Goal: Information Seeking & Learning: Learn about a topic

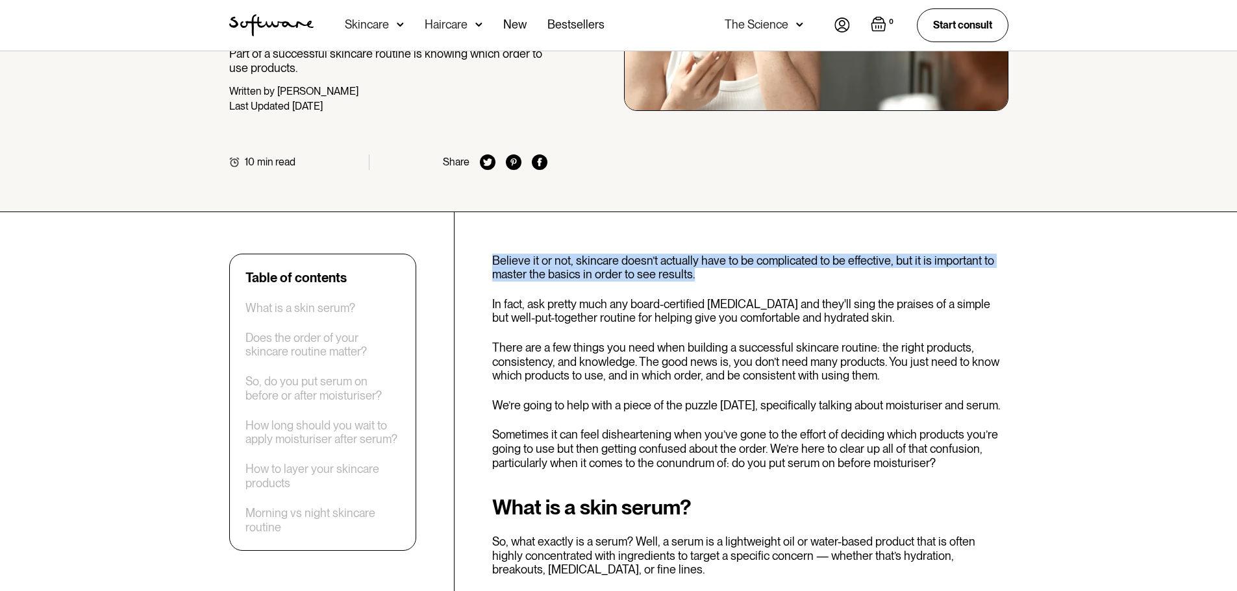
drag, startPoint x: 480, startPoint y: 259, endPoint x: 891, endPoint y: 280, distance: 410.8
click at [890, 274] on p "Believe it or not, skincare doesn’t actually have to be complicated to be effec…" at bounding box center [750, 268] width 516 height 28
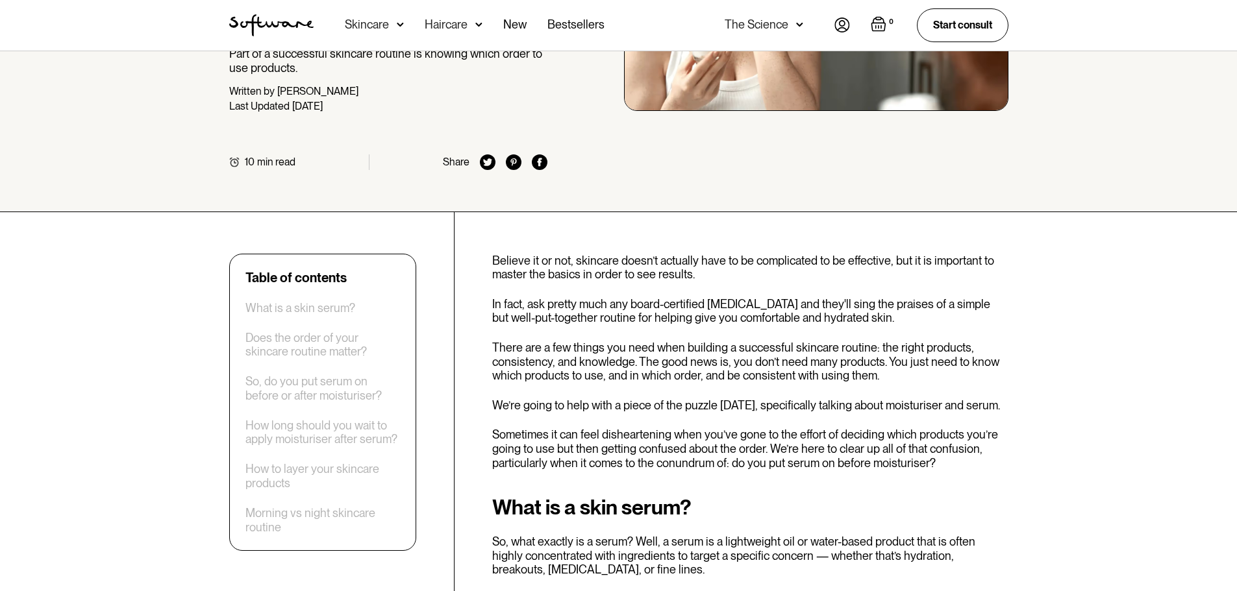
click at [817, 264] on p "Believe it or not, skincare doesn’t actually have to be complicated to be effec…" at bounding box center [750, 268] width 516 height 28
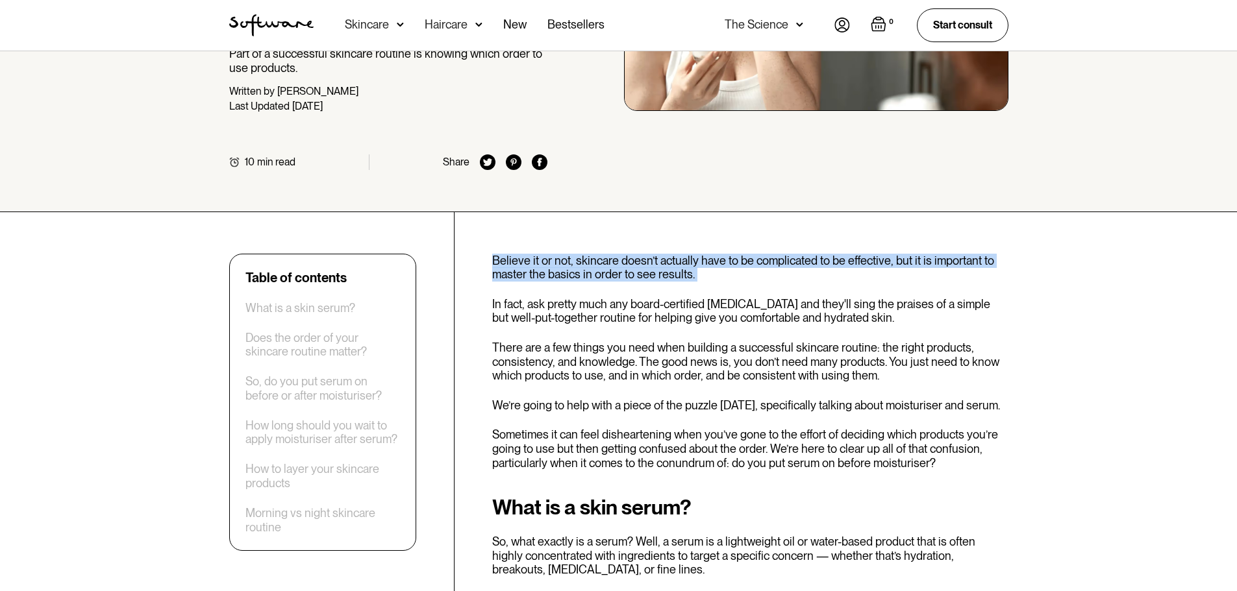
click at [817, 264] on p "Believe it or not, skincare doesn’t actually have to be complicated to be effec…" at bounding box center [750, 268] width 516 height 28
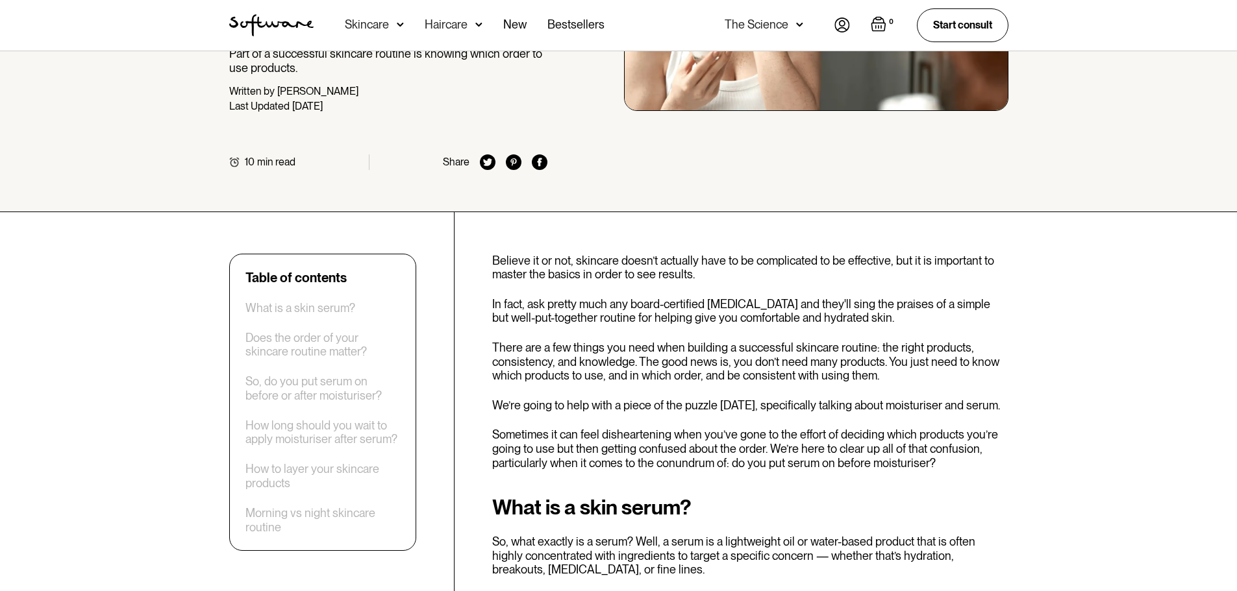
click at [795, 320] on p "In fact, ask pretty much any board-certified [MEDICAL_DATA] and they'll sing th…" at bounding box center [750, 311] width 516 height 28
click at [798, 279] on p "Believe it or not, skincare doesn’t actually have to be complicated to be effec…" at bounding box center [750, 268] width 516 height 28
click at [799, 279] on p "Believe it or not, skincare doesn’t actually have to be complicated to be effec…" at bounding box center [750, 268] width 516 height 28
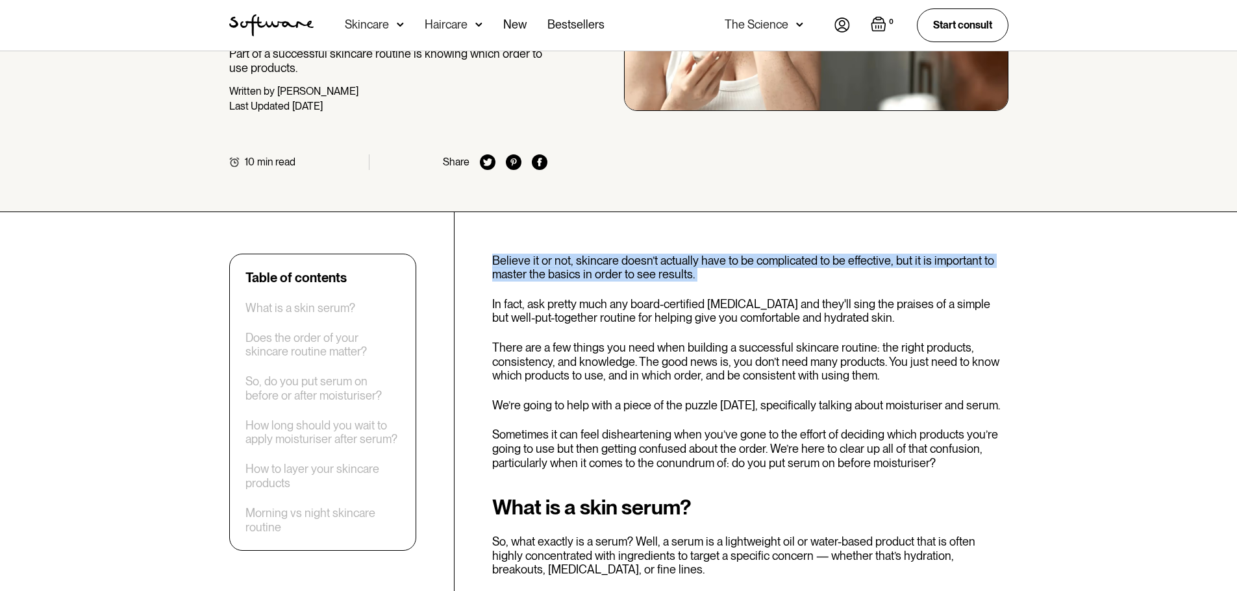
click at [799, 279] on p "Believe it or not, skincare doesn’t actually have to be complicated to be effec…" at bounding box center [750, 268] width 516 height 28
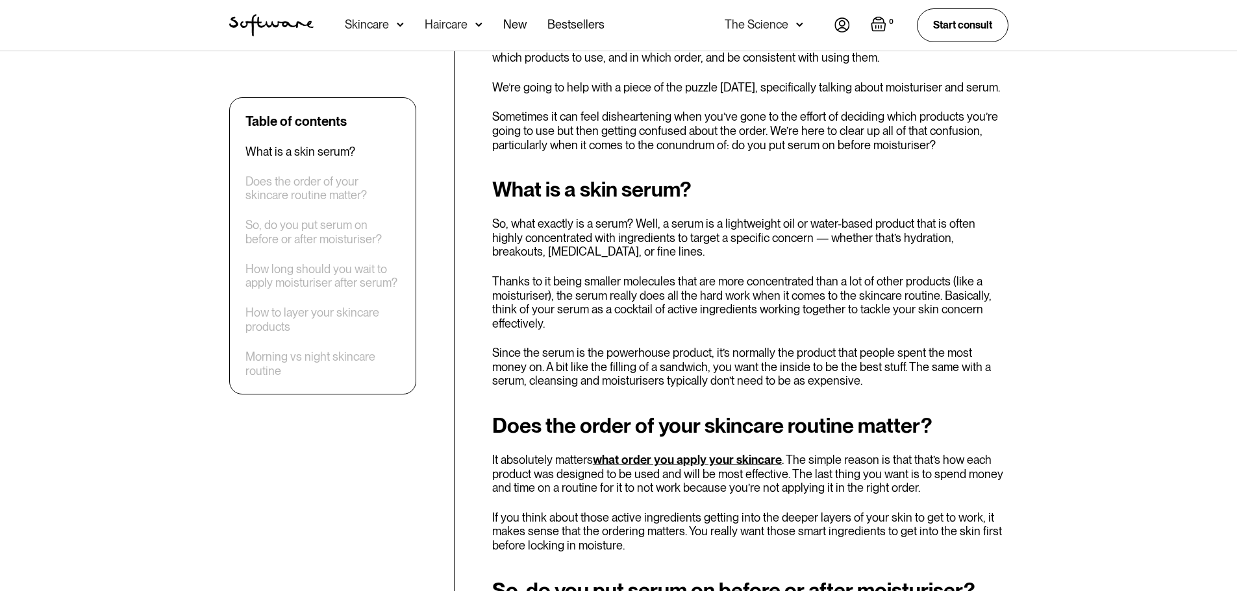
scroll to position [779, 0]
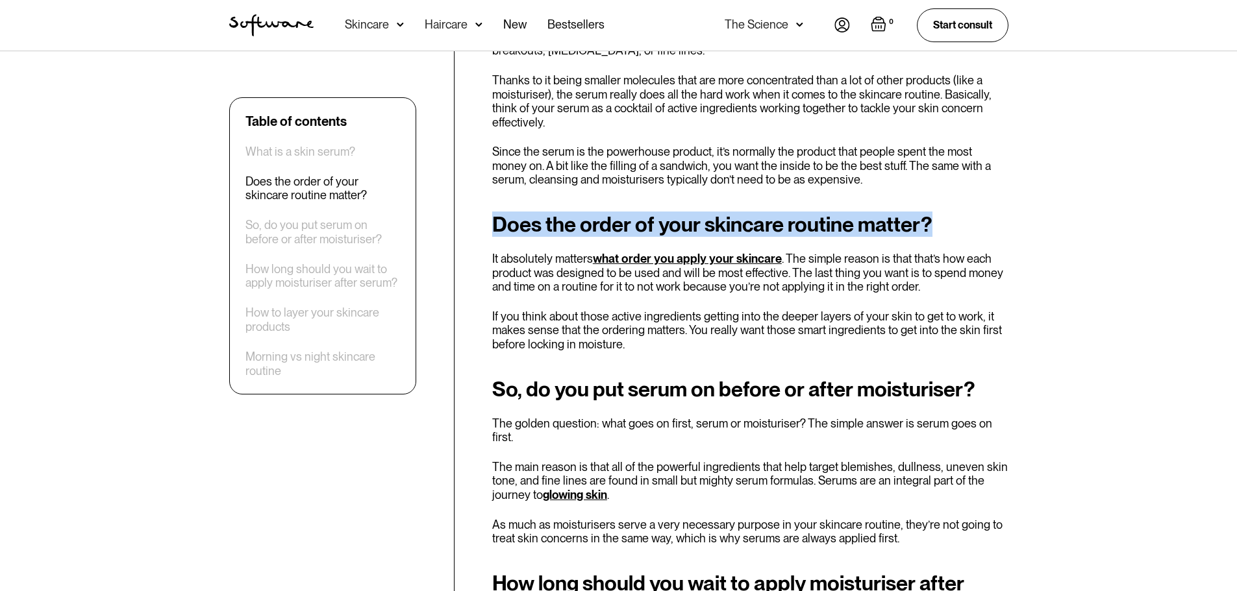
drag, startPoint x: 497, startPoint y: 202, endPoint x: 965, endPoint y: 221, distance: 469.0
click at [965, 221] on h2 "Does the order of your skincare routine matter?" at bounding box center [750, 224] width 516 height 23
click at [582, 213] on h2 "Does the order of your skincare routine matter?" at bounding box center [750, 224] width 516 height 23
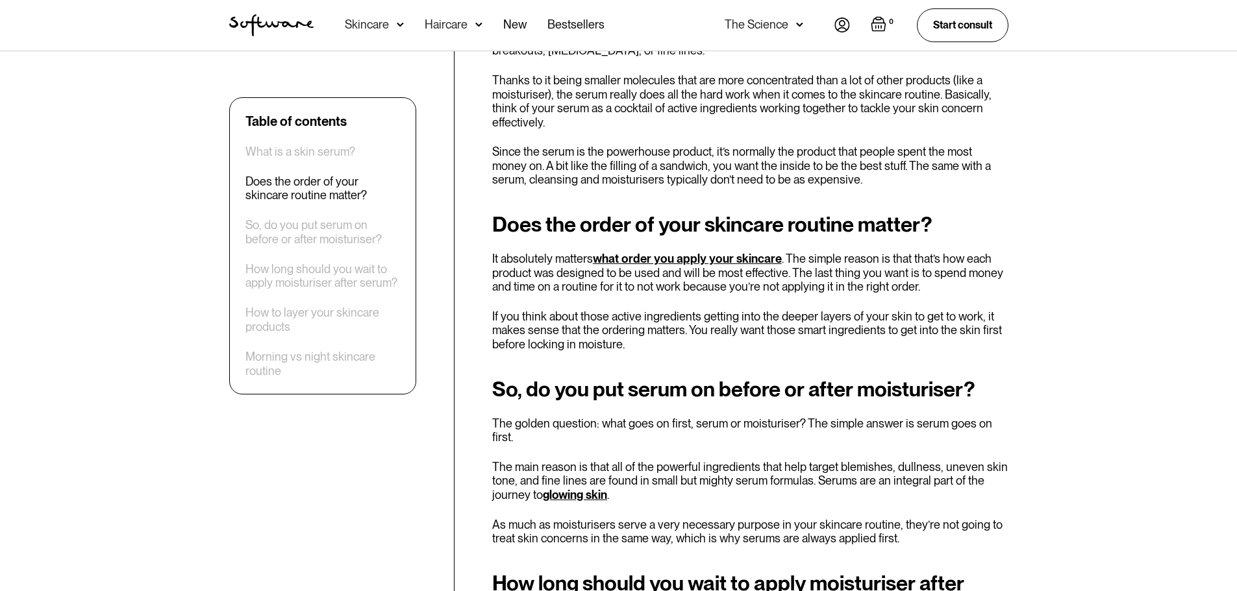
click at [582, 213] on h2 "Does the order of your skincare routine matter?" at bounding box center [750, 224] width 516 height 23
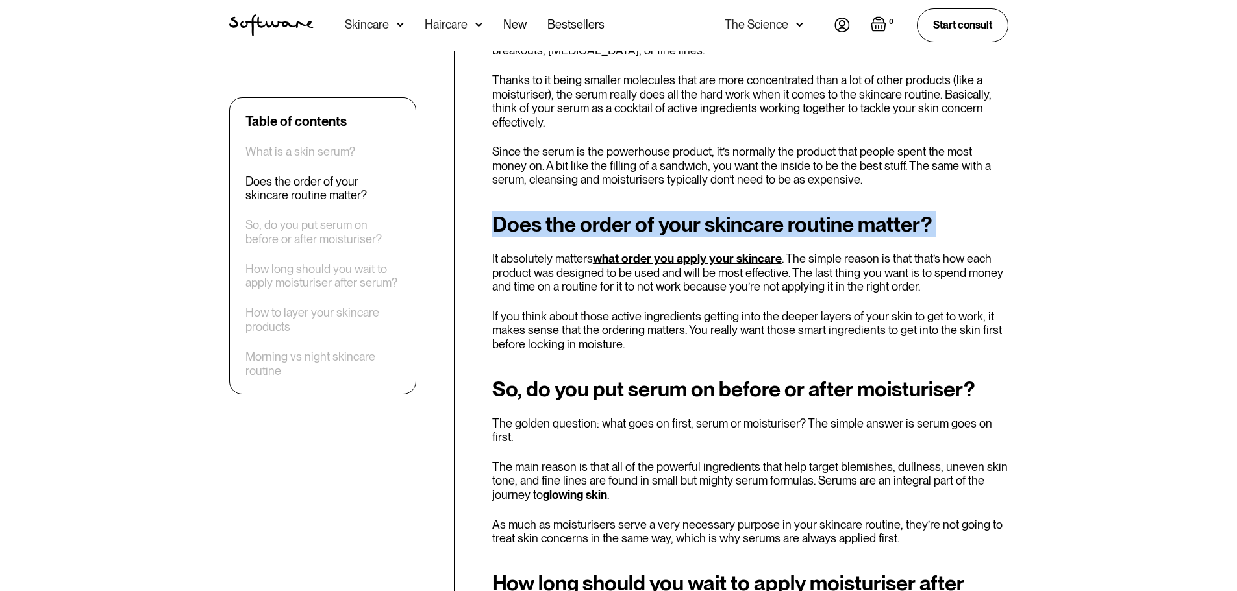
click at [582, 213] on h2 "Does the order of your skincare routine matter?" at bounding box center [750, 224] width 516 height 23
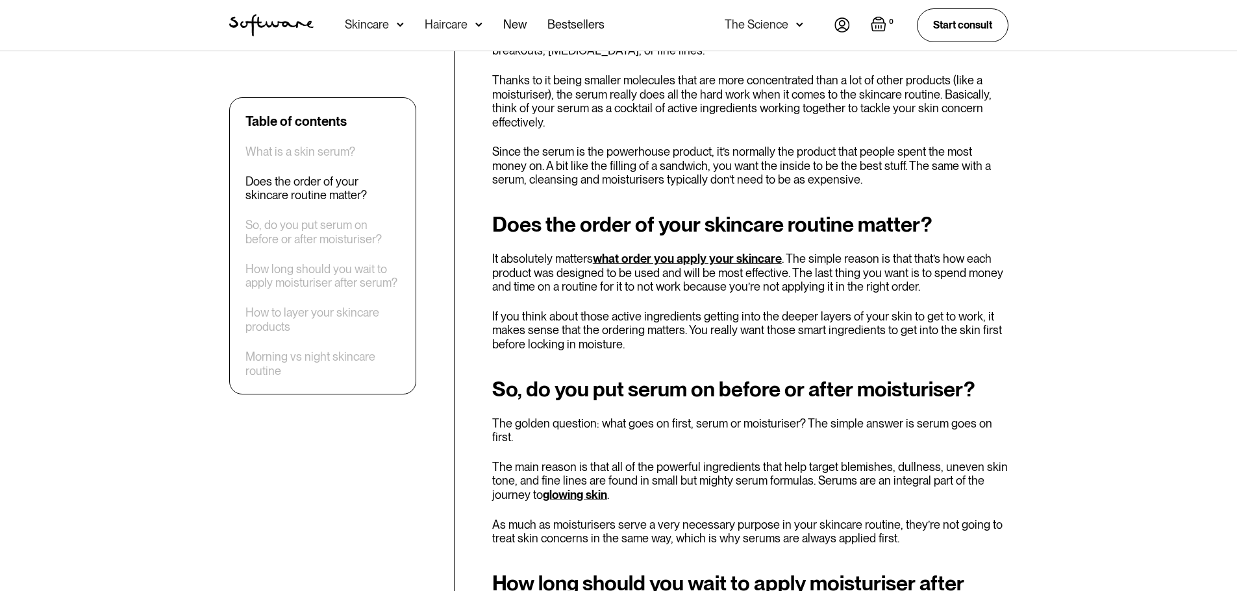
click at [495, 252] on p "It absolutely matters what order you apply your skincare . The simple reason is…" at bounding box center [750, 273] width 516 height 42
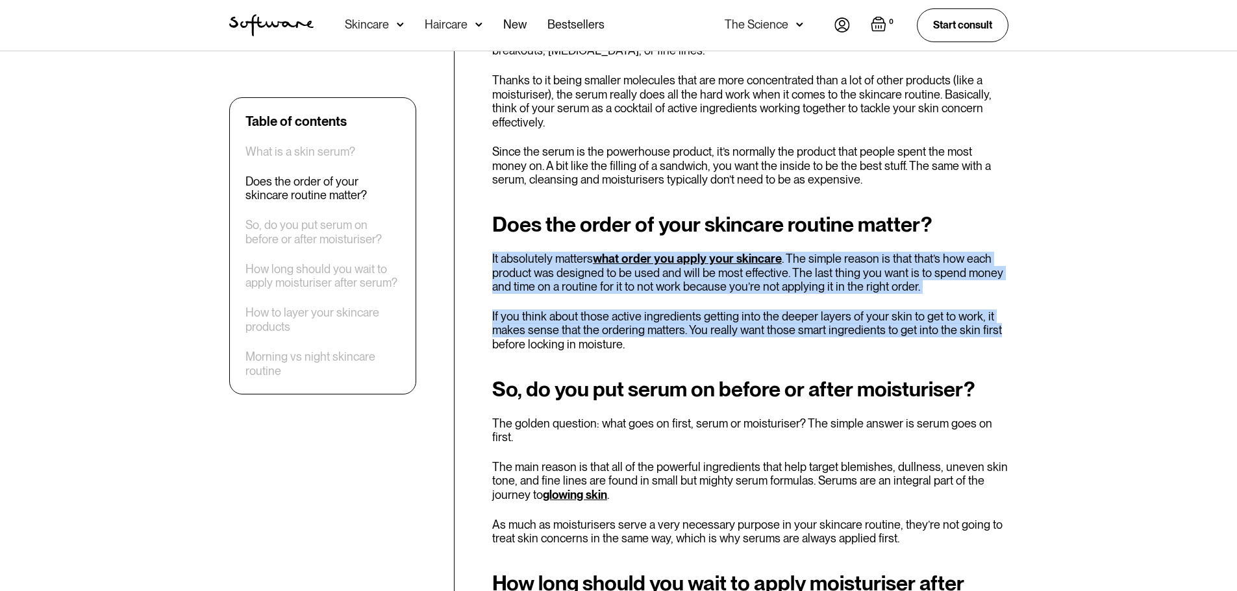
drag, startPoint x: 488, startPoint y: 248, endPoint x: 1001, endPoint y: 317, distance: 517.5
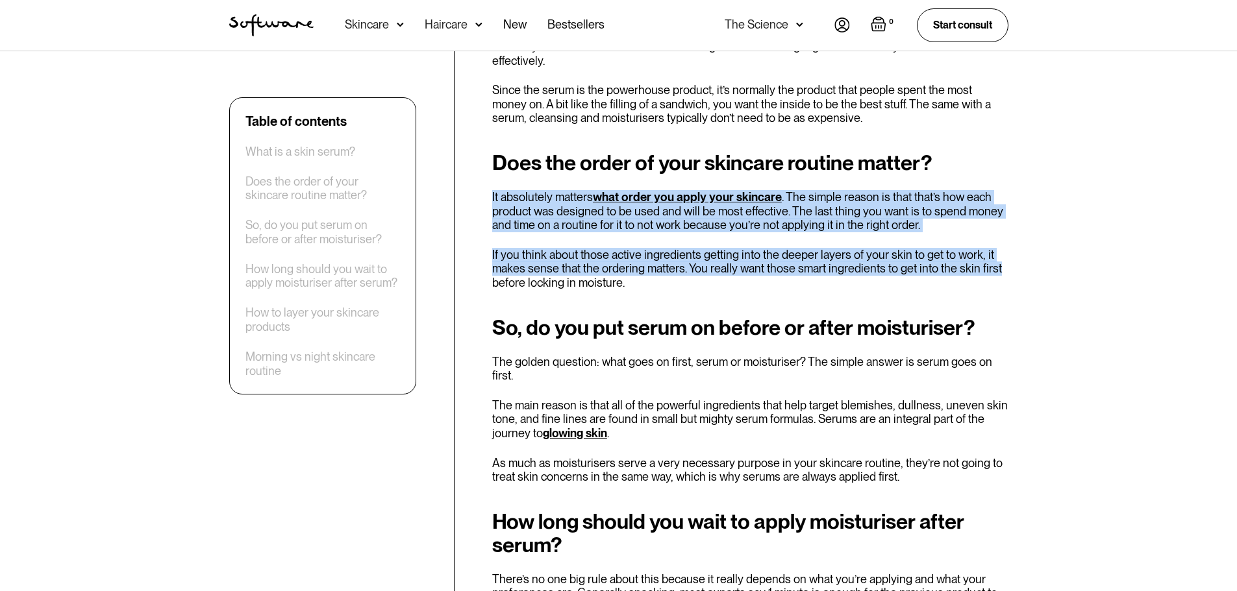
scroll to position [844, 0]
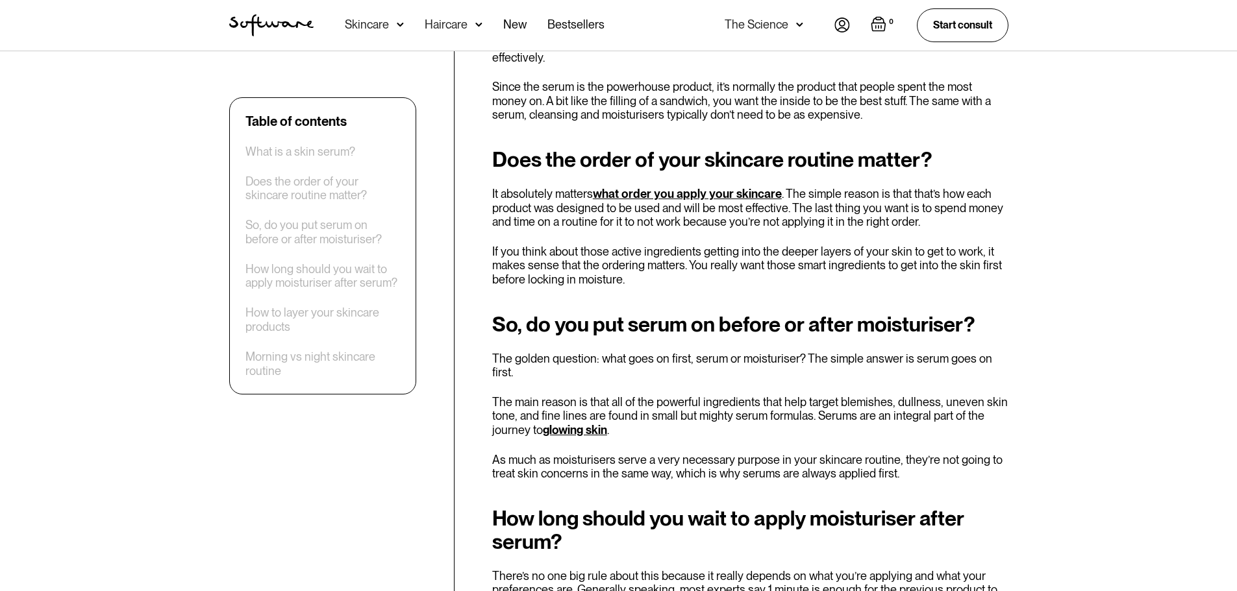
drag, startPoint x: 780, startPoint y: 278, endPoint x: 606, endPoint y: 302, distance: 175.0
click at [626, 251] on p "If you think about those active ingredients getting into the deeper layers of y…" at bounding box center [750, 266] width 516 height 42
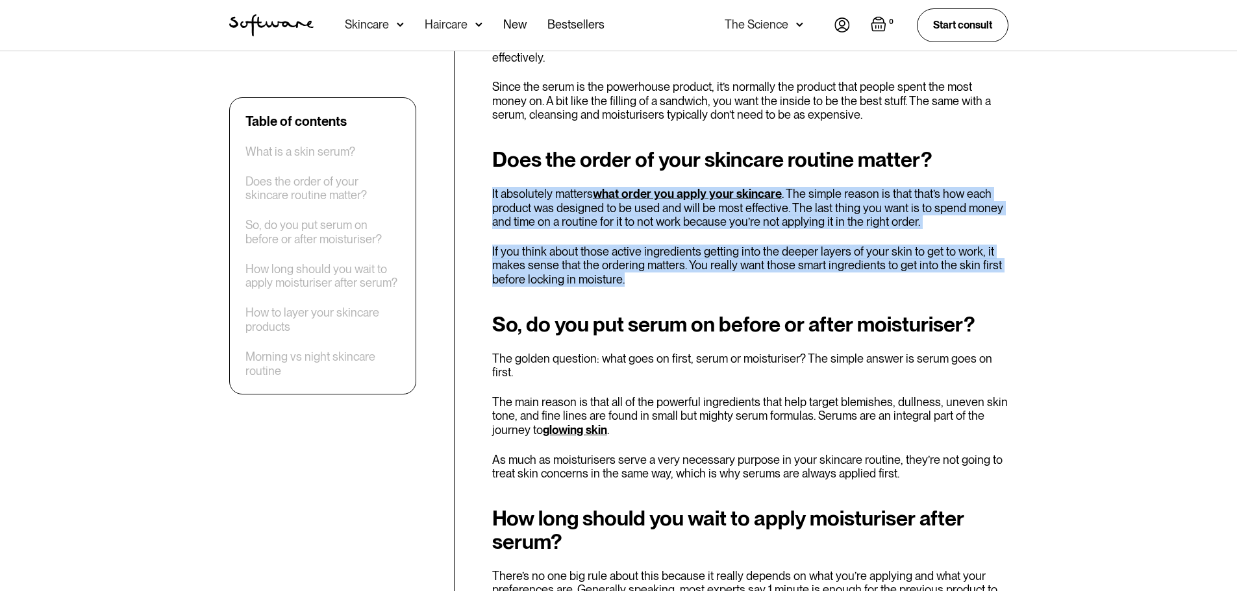
drag, startPoint x: 678, startPoint y: 264, endPoint x: 485, endPoint y: 172, distance: 214.3
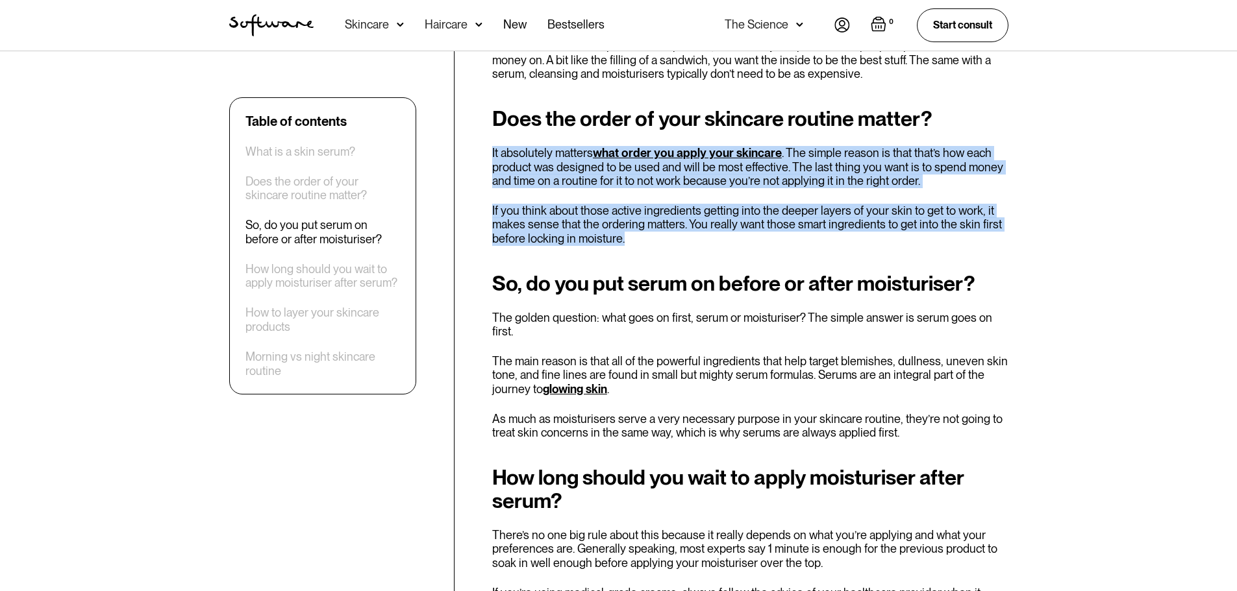
scroll to position [974, 0]
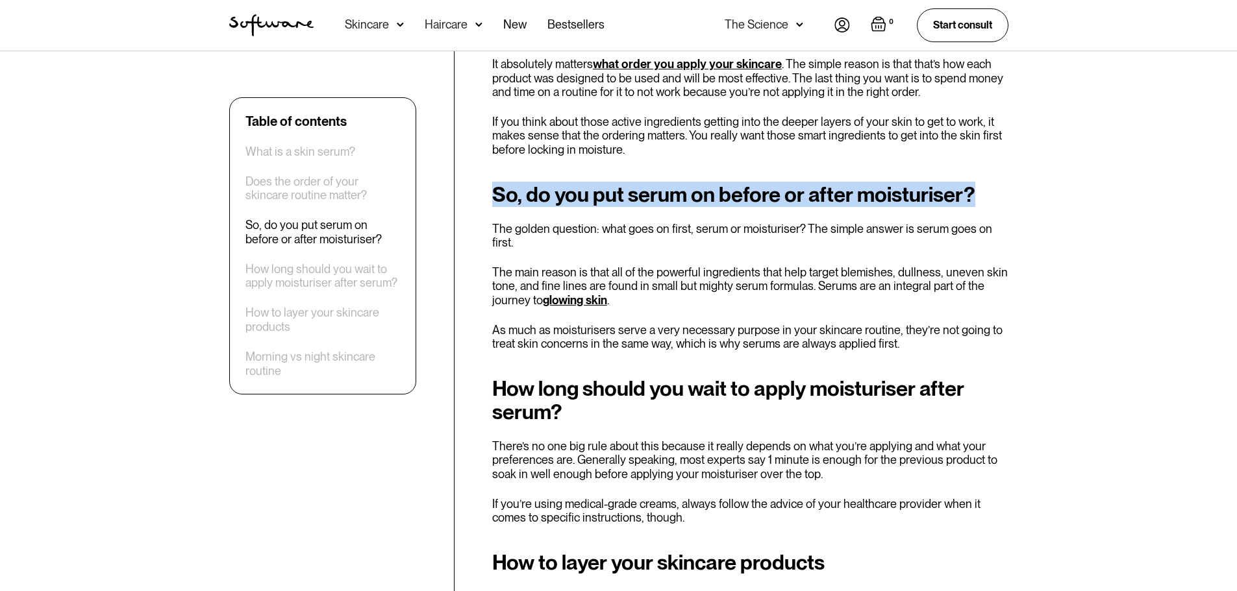
drag, startPoint x: 549, startPoint y: 180, endPoint x: 1028, endPoint y: 1, distance: 511.7
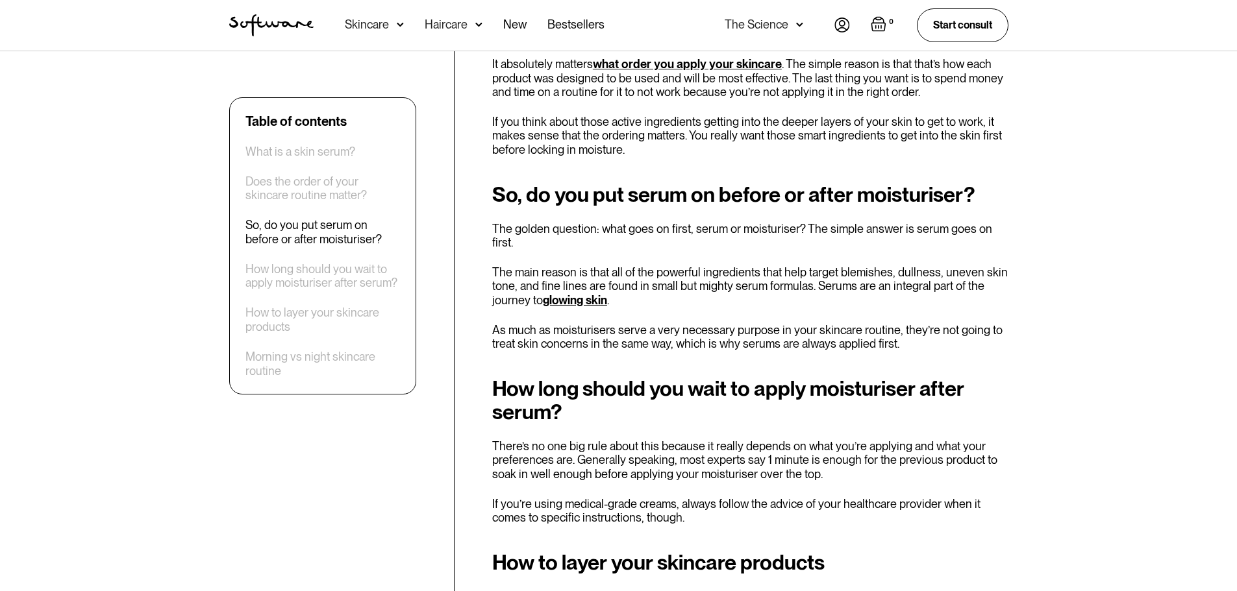
drag, startPoint x: 893, startPoint y: 260, endPoint x: 876, endPoint y: 230, distance: 33.7
click at [893, 265] on p "The main reason is that all of the powerful ingredients that help target blemis…" at bounding box center [750, 286] width 516 height 42
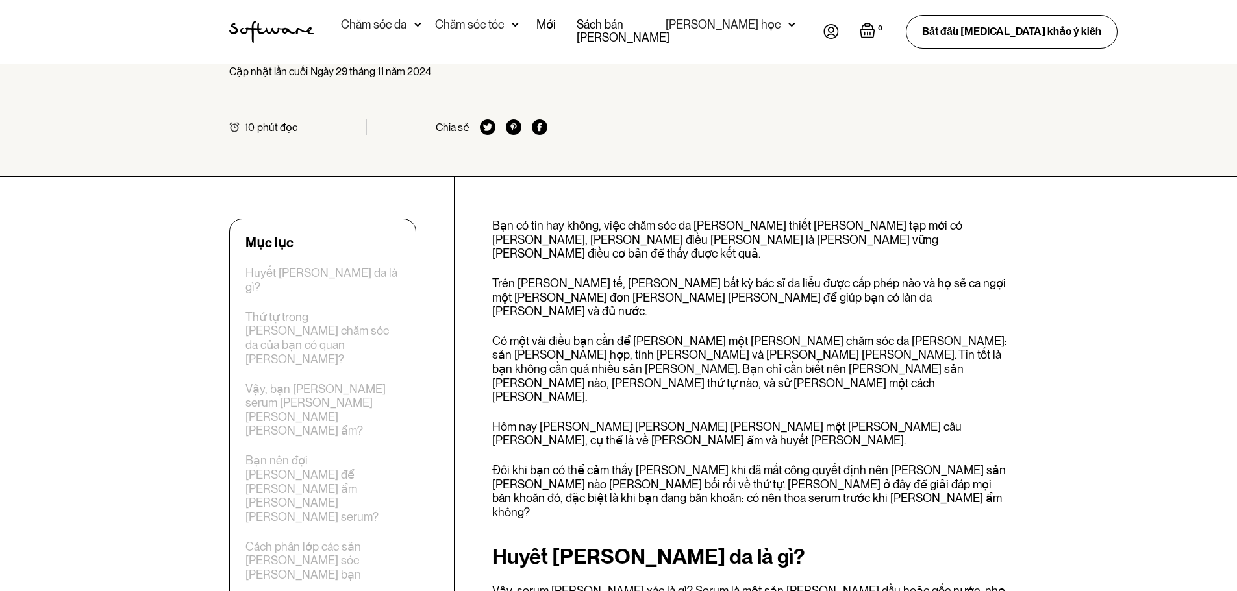
scroll to position [402, 0]
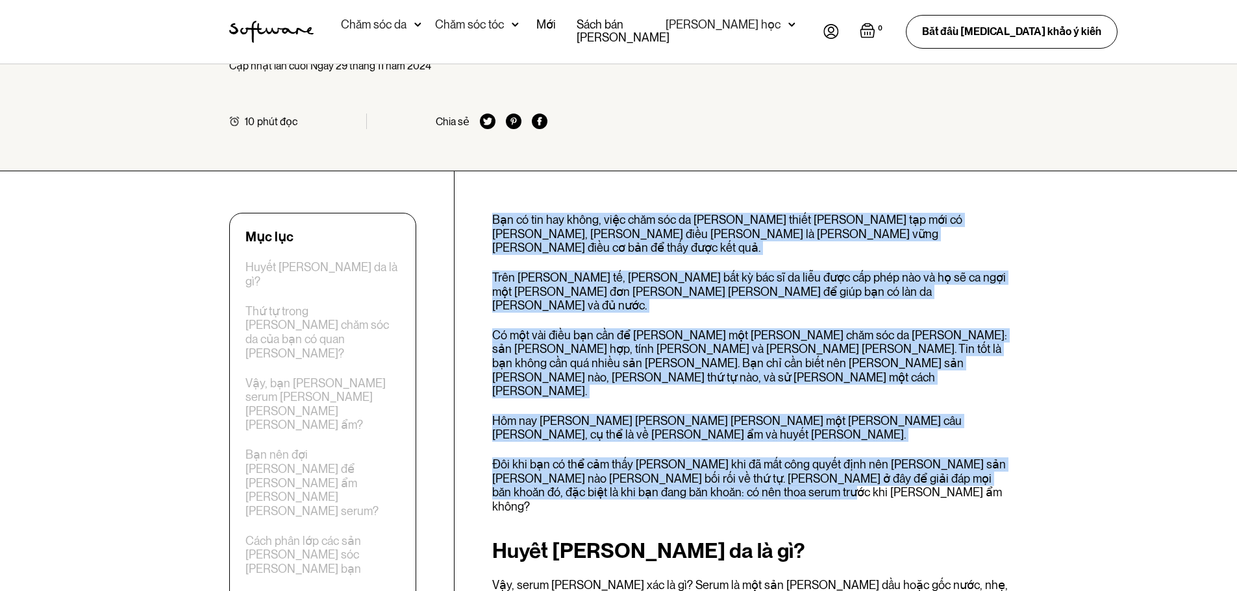
drag, startPoint x: 665, startPoint y: 177, endPoint x: 793, endPoint y: 342, distance: 209.1
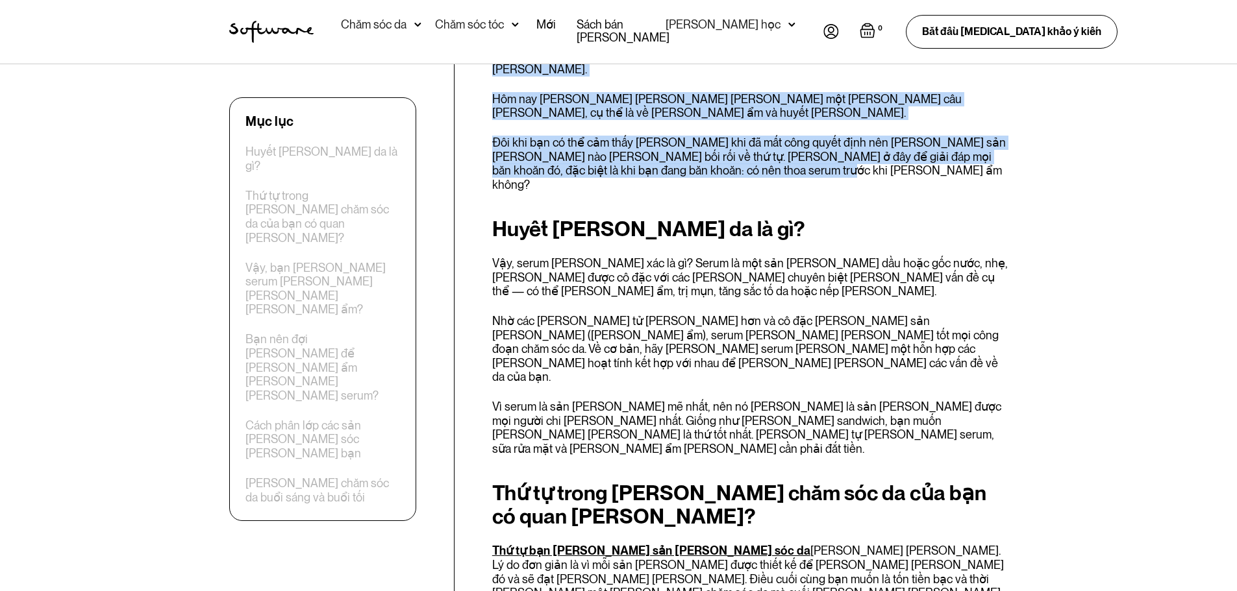
scroll to position [727, 0]
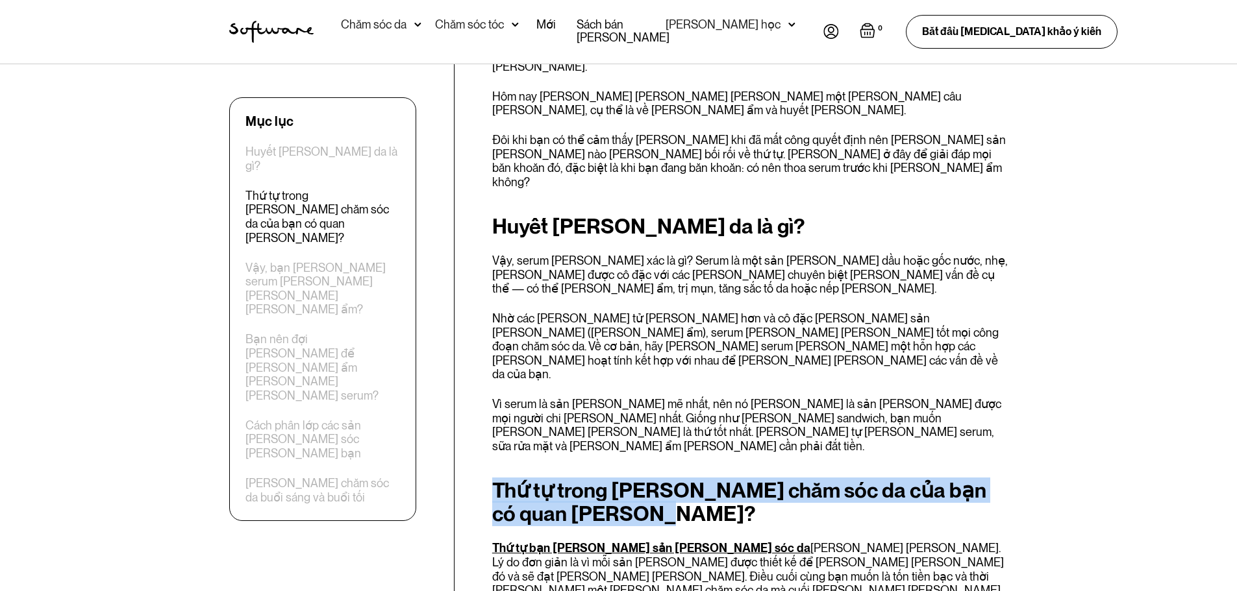
drag, startPoint x: 494, startPoint y: 291, endPoint x: 652, endPoint y: 314, distance: 159.4
click at [652, 479] on h2 "Thứ tự trong [PERSON_NAME] chăm sóc da của bạn có quan [PERSON_NAME]?" at bounding box center [750, 502] width 516 height 47
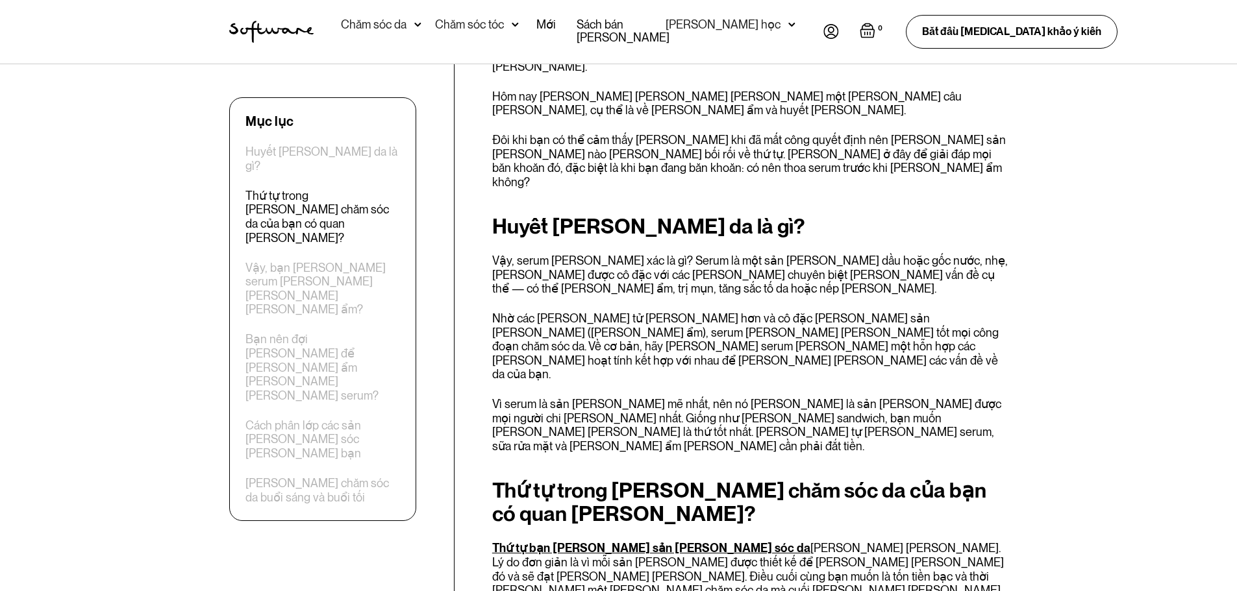
click at [668, 478] on font "Thứ tự trong [PERSON_NAME] chăm sóc da của bạn có quan [PERSON_NAME]?" at bounding box center [739, 502] width 494 height 49
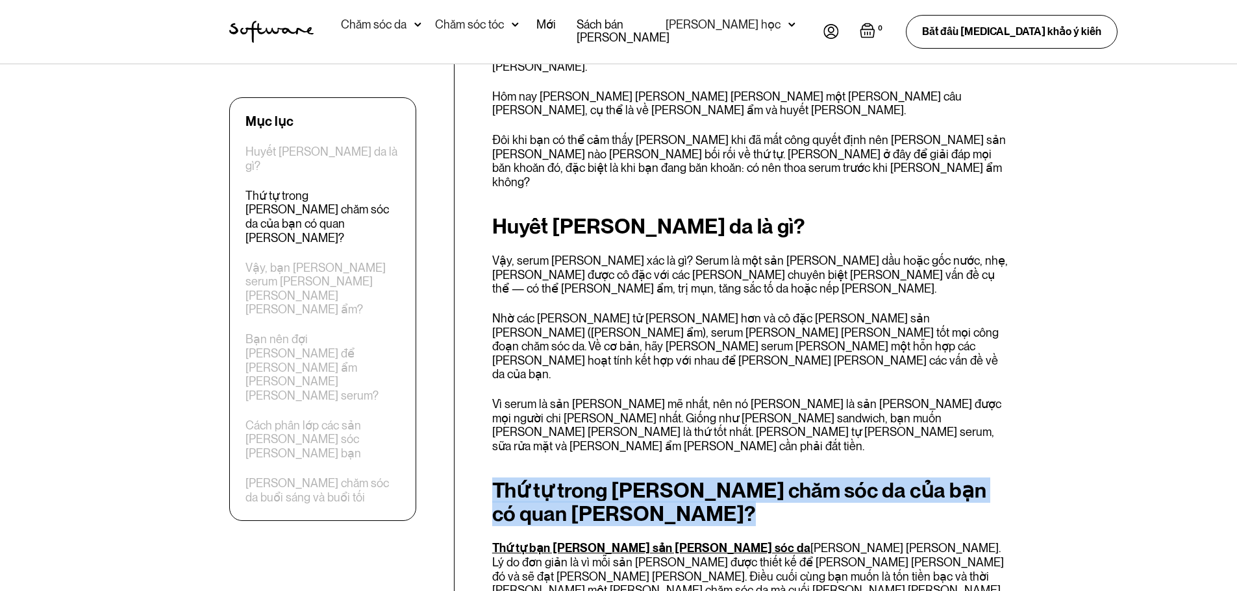
click at [668, 478] on font "Thứ tự trong [PERSON_NAME] chăm sóc da của bạn có quan [PERSON_NAME]?" at bounding box center [739, 502] width 494 height 49
copy font "Thứ tự trong [PERSON_NAME] chăm sóc da của bạn có quan [PERSON_NAME]?"
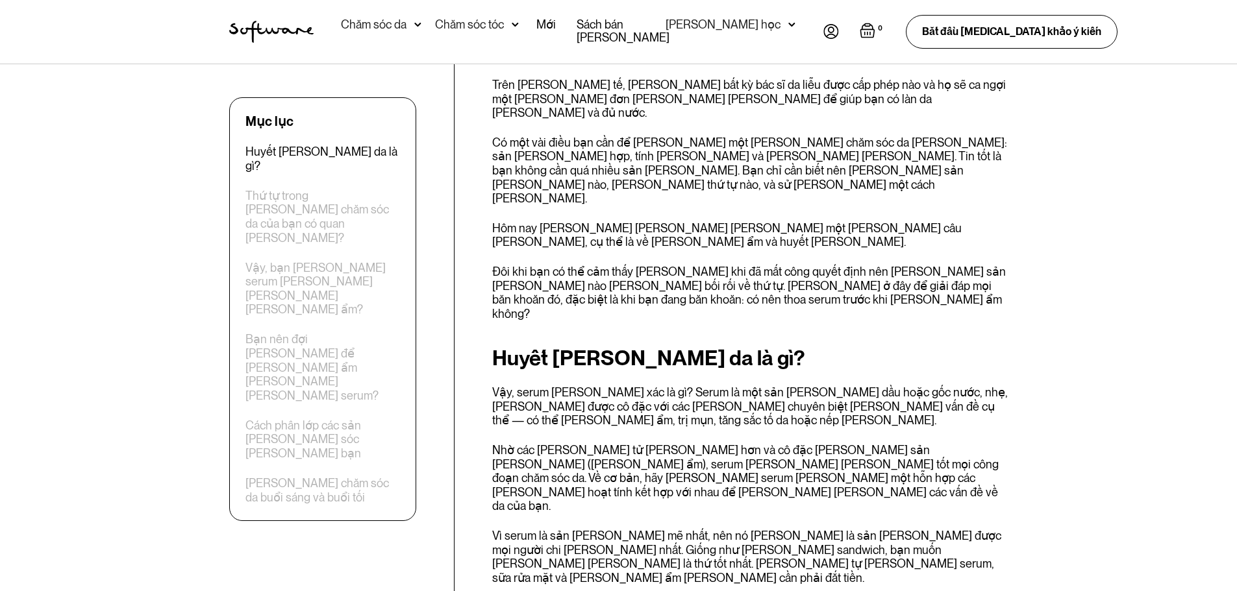
scroll to position [597, 0]
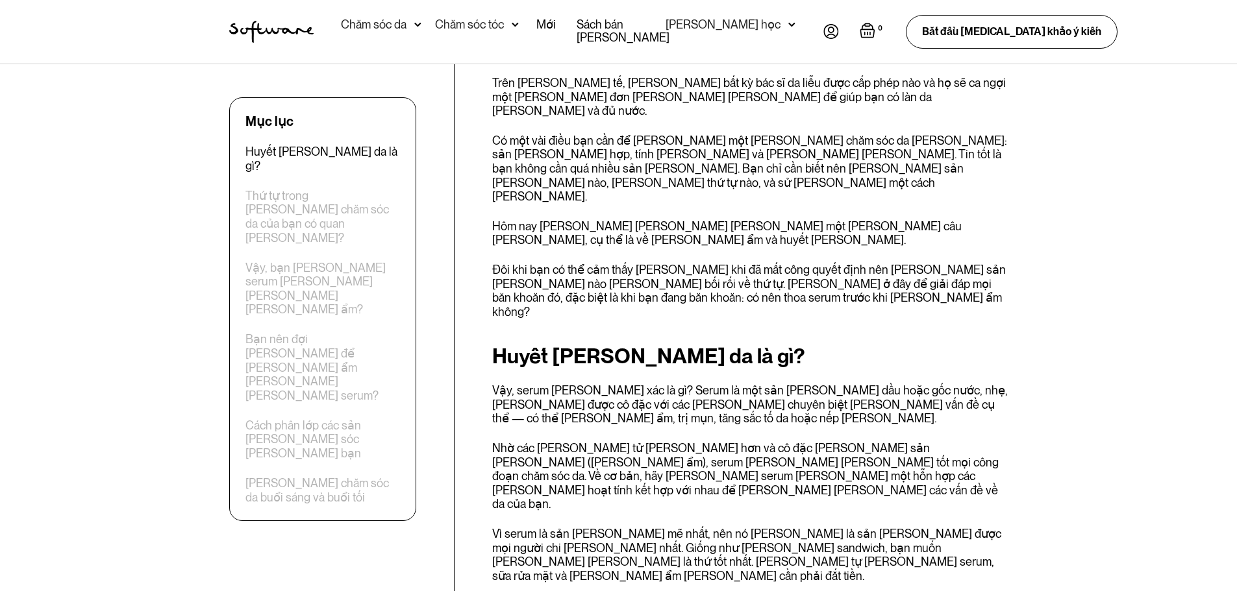
click at [635, 343] on font "Huyết [PERSON_NAME] da là gì?" at bounding box center [648, 355] width 313 height 25
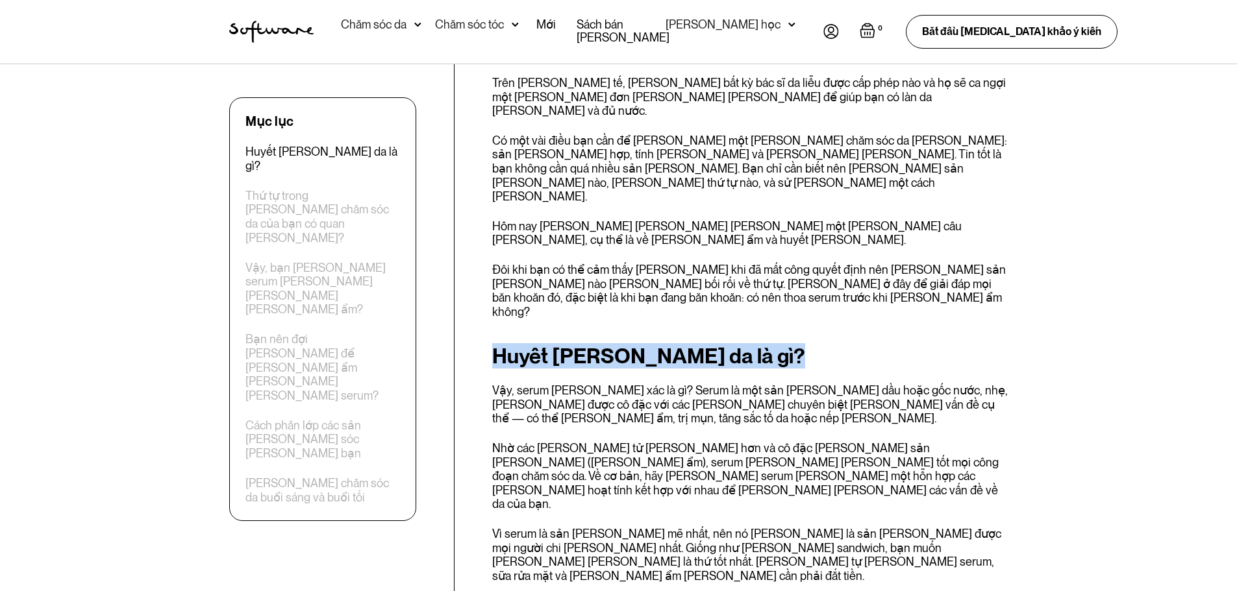
click at [635, 343] on font "Huyết [PERSON_NAME] da là gì?" at bounding box center [648, 355] width 313 height 25
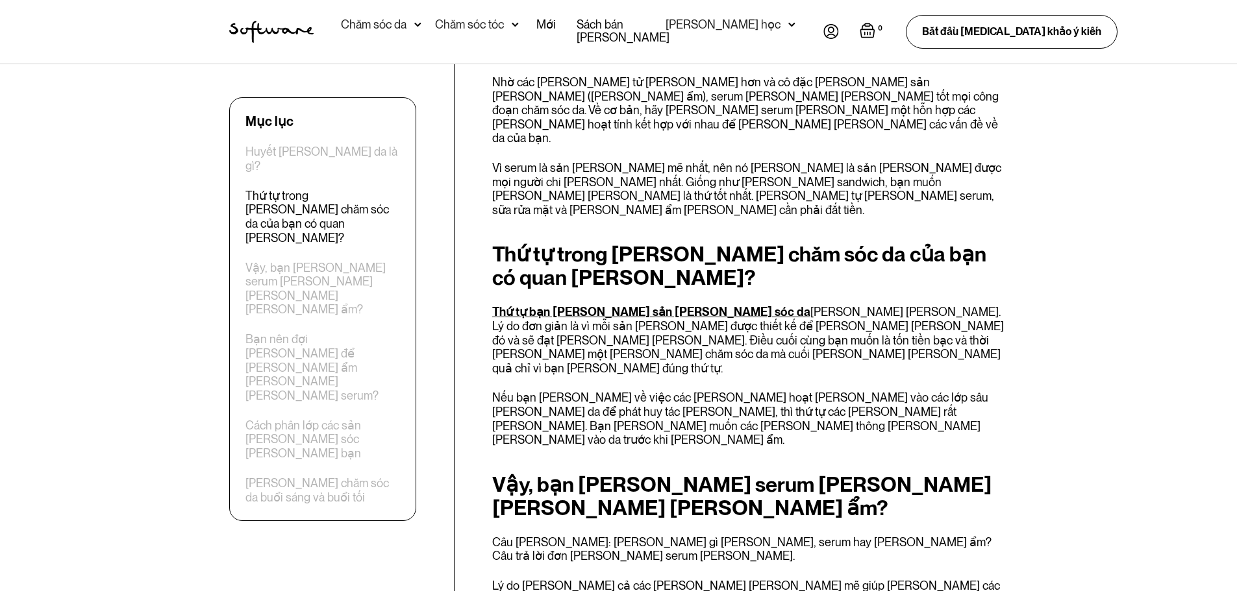
scroll to position [987, 0]
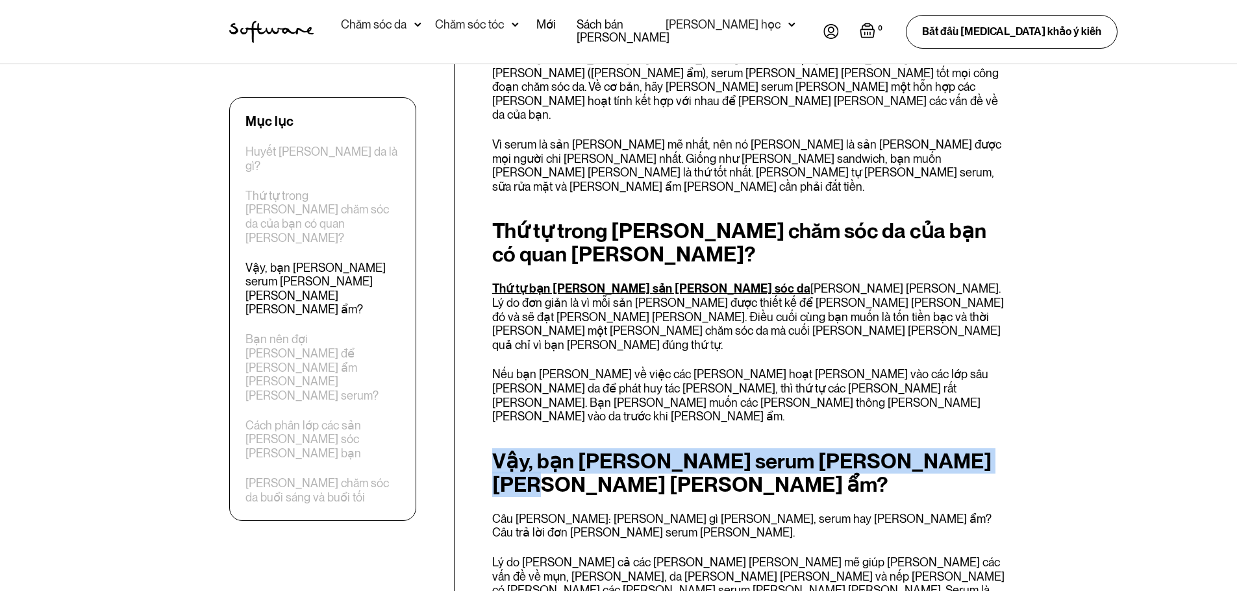
drag, startPoint x: 494, startPoint y: 234, endPoint x: 990, endPoint y: 227, distance: 496.0
click at [987, 450] on h2 "Vậy, bạn [PERSON_NAME] serum [PERSON_NAME] [PERSON_NAME] [PERSON_NAME] ẩm?" at bounding box center [750, 473] width 516 height 47
copy font "Vậy, bạn [PERSON_NAME] serum [PERSON_NAME] [PERSON_NAME] [PERSON_NAME] ẩm?"
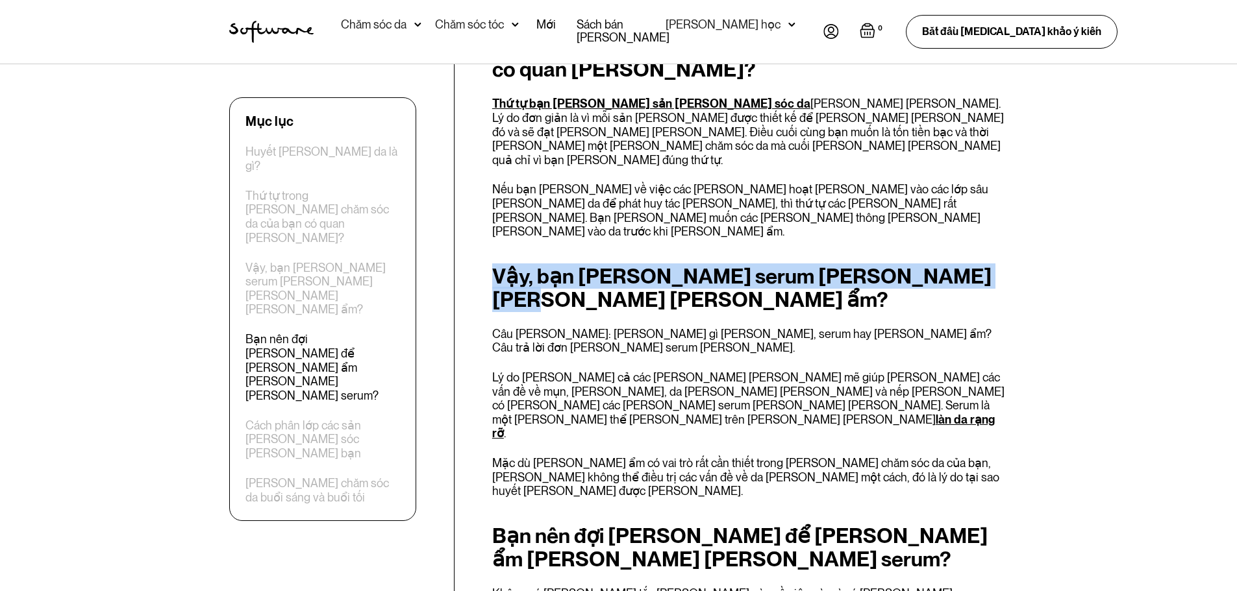
scroll to position [1181, 0]
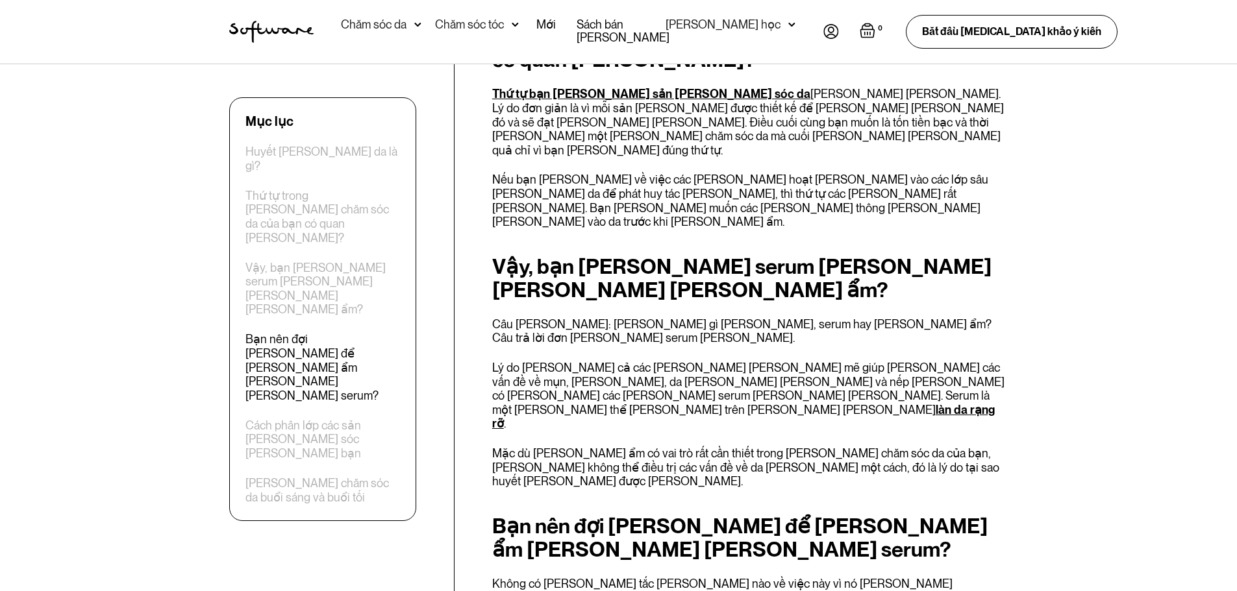
click at [624, 515] on h2 "Bạn nên đợi [PERSON_NAME] để [PERSON_NAME] ẩm [PERSON_NAME] [PERSON_NAME] serum?" at bounding box center [750, 538] width 516 height 47
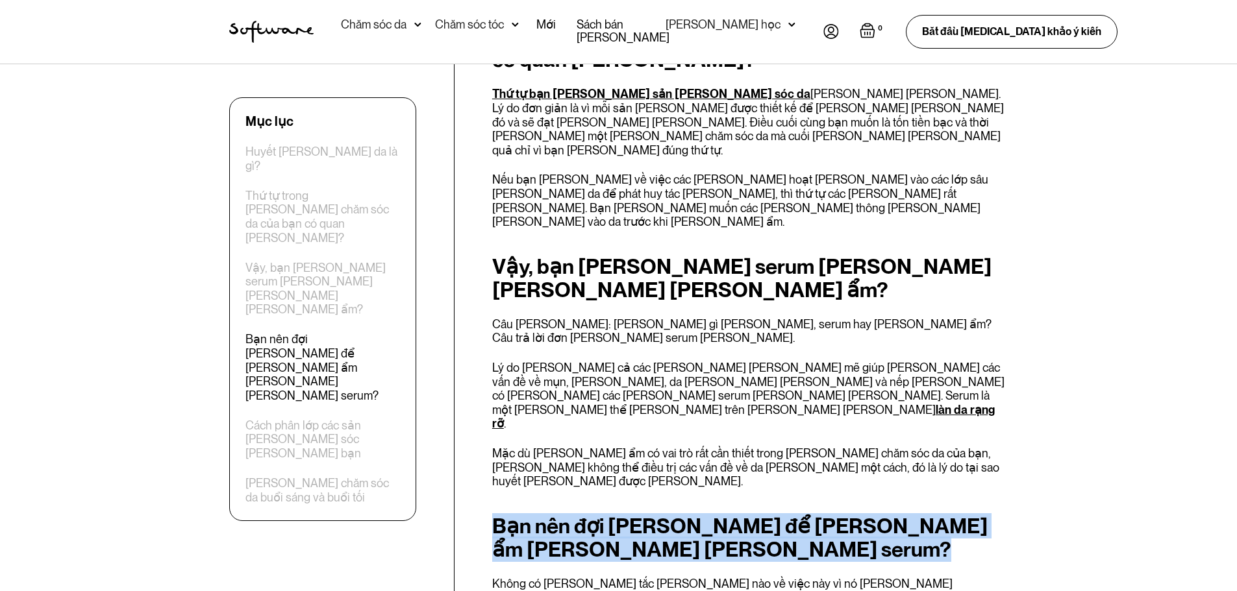
click at [624, 515] on h2 "Bạn nên đợi [PERSON_NAME] để [PERSON_NAME] ẩm [PERSON_NAME] [PERSON_NAME] serum?" at bounding box center [750, 538] width 516 height 47
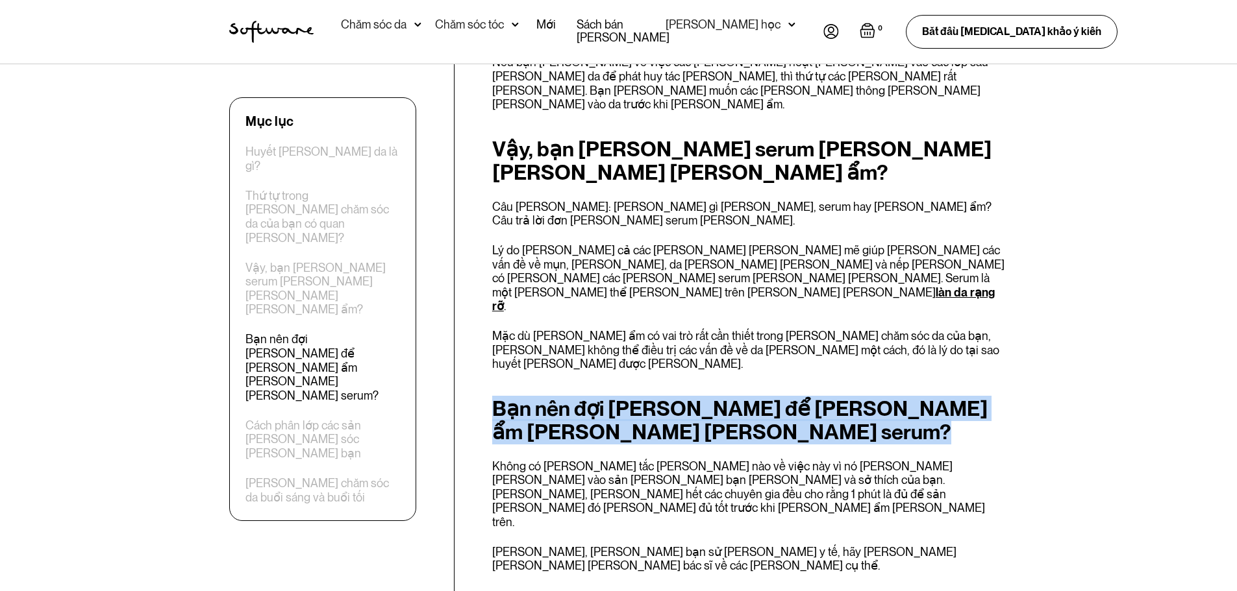
scroll to position [1311, 0]
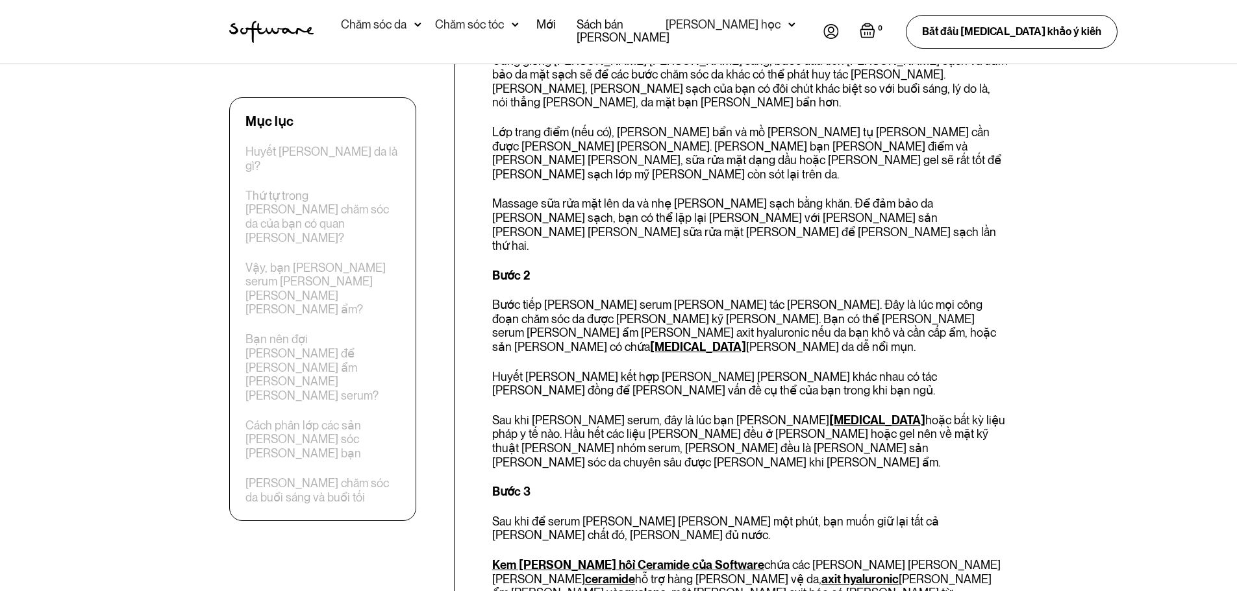
scroll to position [4297, 0]
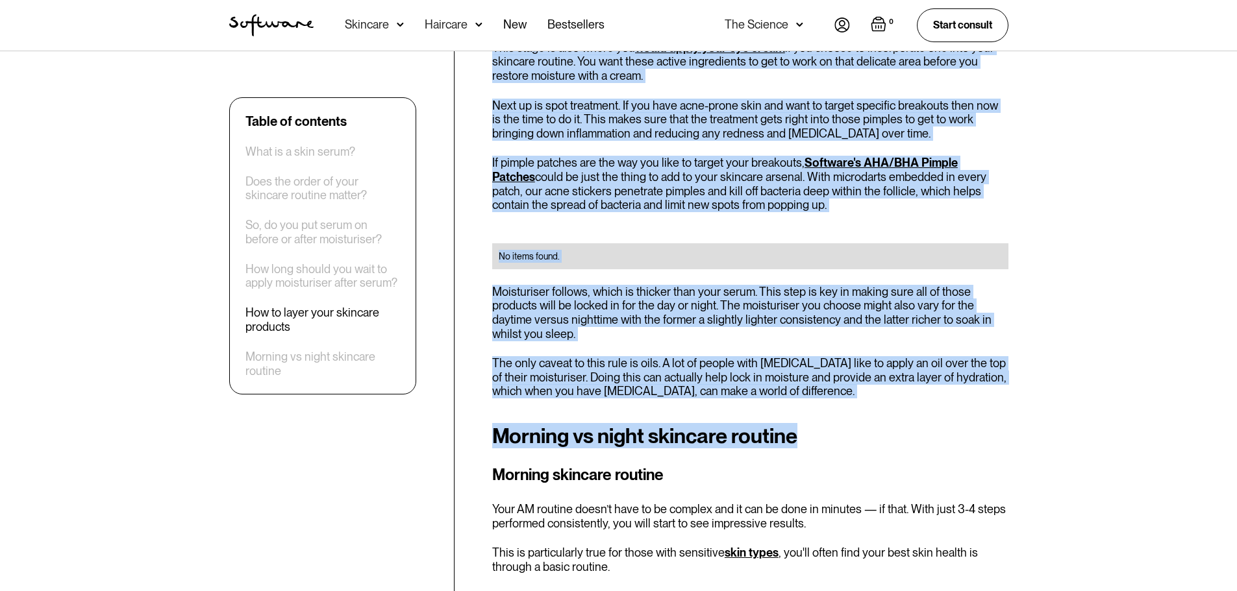
scroll to position [1818, 0]
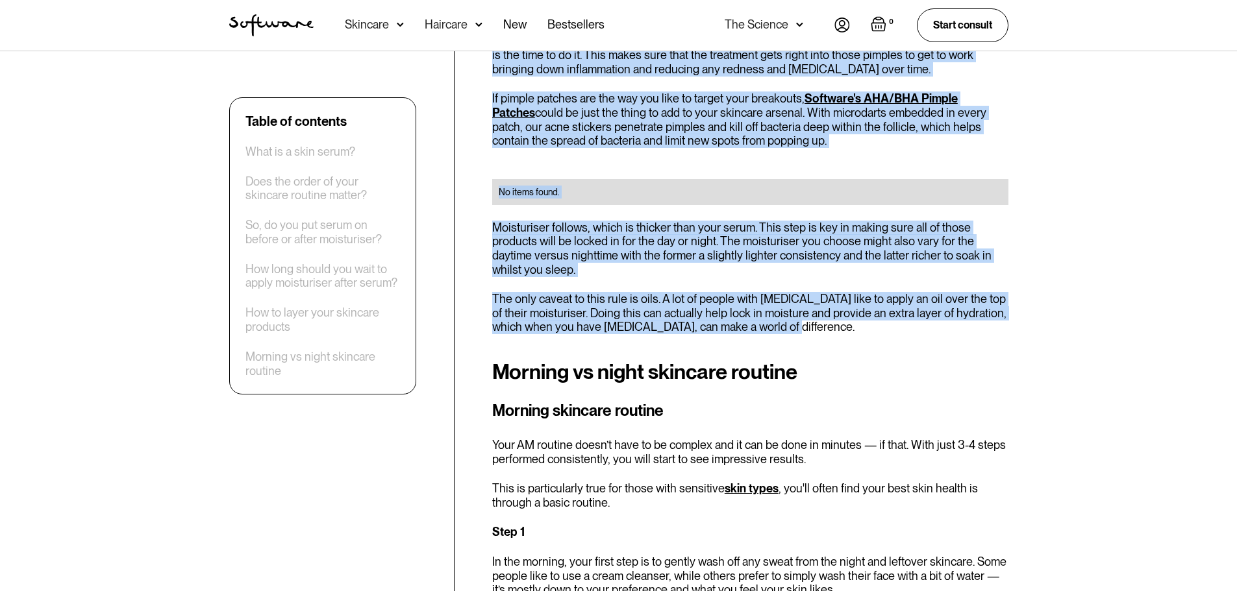
drag, startPoint x: 491, startPoint y: 195, endPoint x: 905, endPoint y: 279, distance: 422.6
copy div "Loremip do si ame, consecte adipi’e seddoeiu temp in ut laboreetdol ma al enima…"
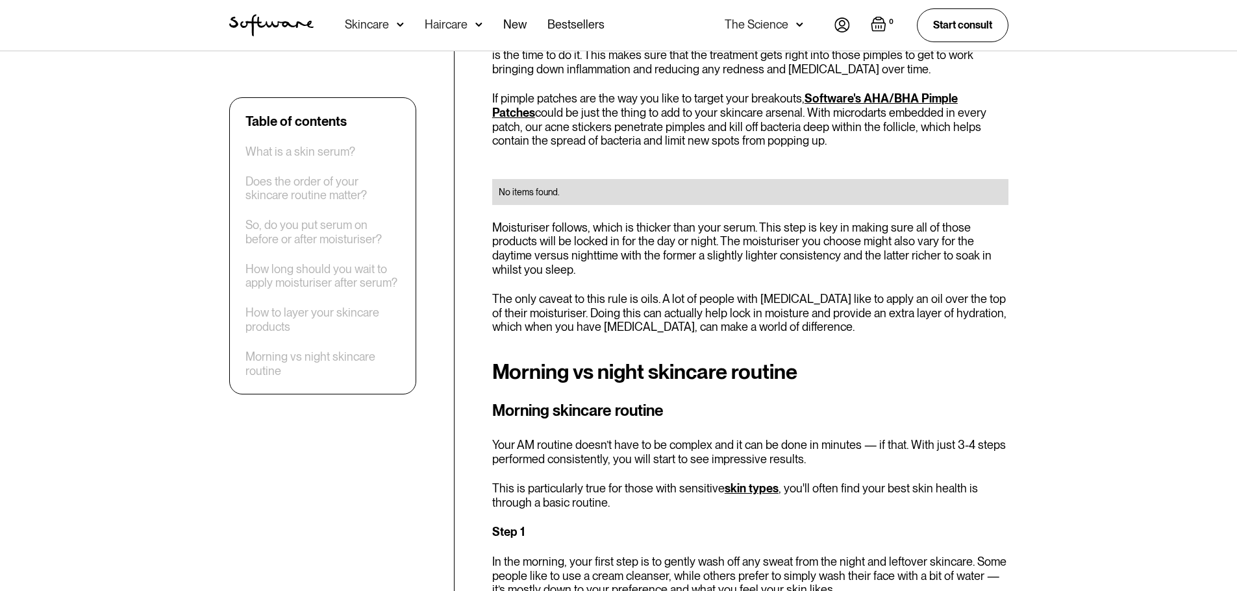
click at [631, 482] on p "This is particularly true for those with [MEDICAL_DATA] types , you'll often fi…" at bounding box center [750, 496] width 516 height 28
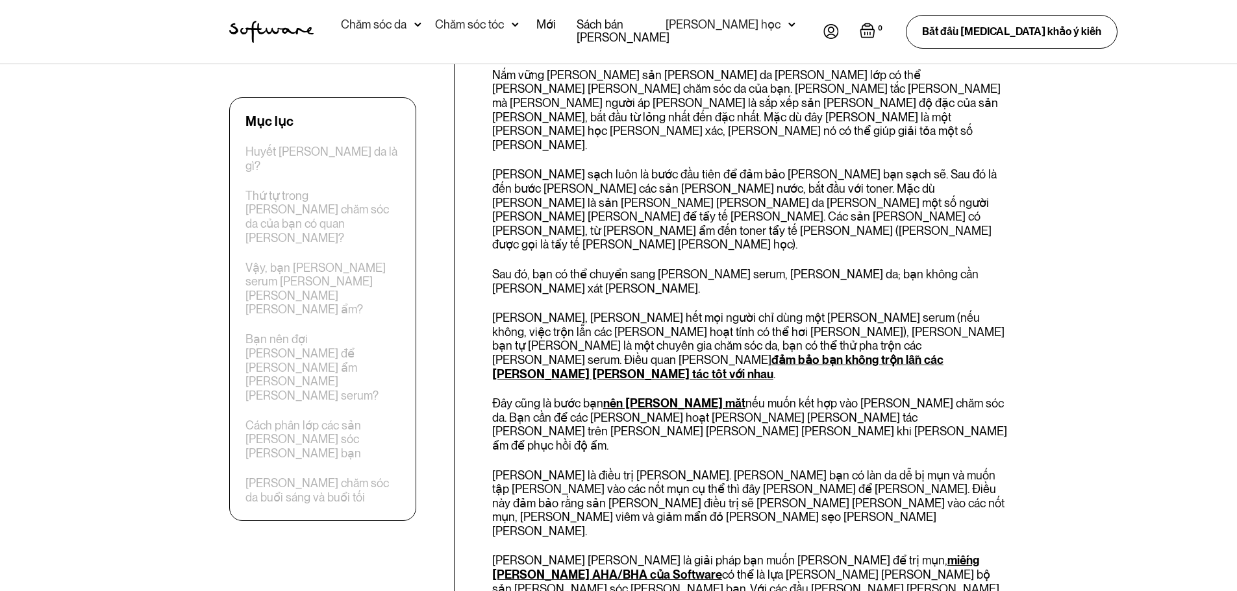
scroll to position [1895, 0]
